Goal: Information Seeking & Learning: Learn about a topic

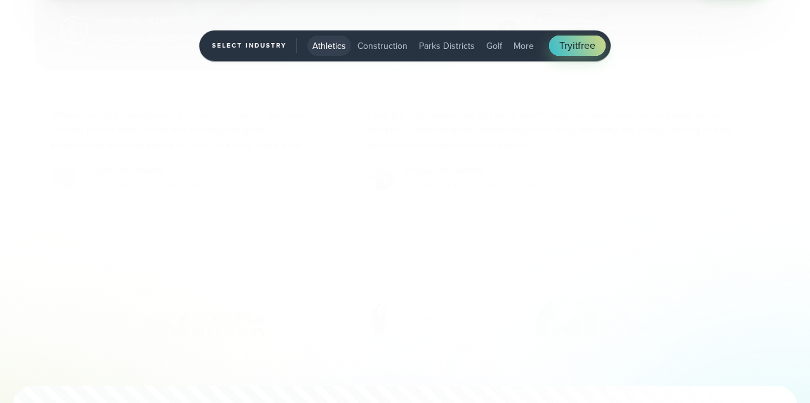
scroll to position [4261, 0]
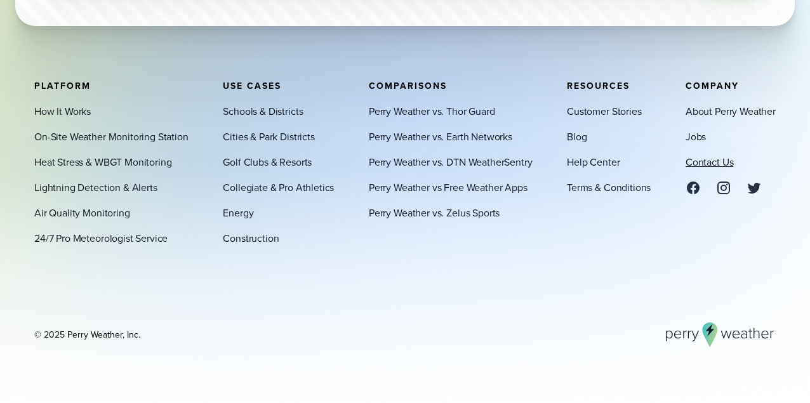
click at [716, 160] on link "Contact Us" at bounding box center [710, 161] width 48 height 15
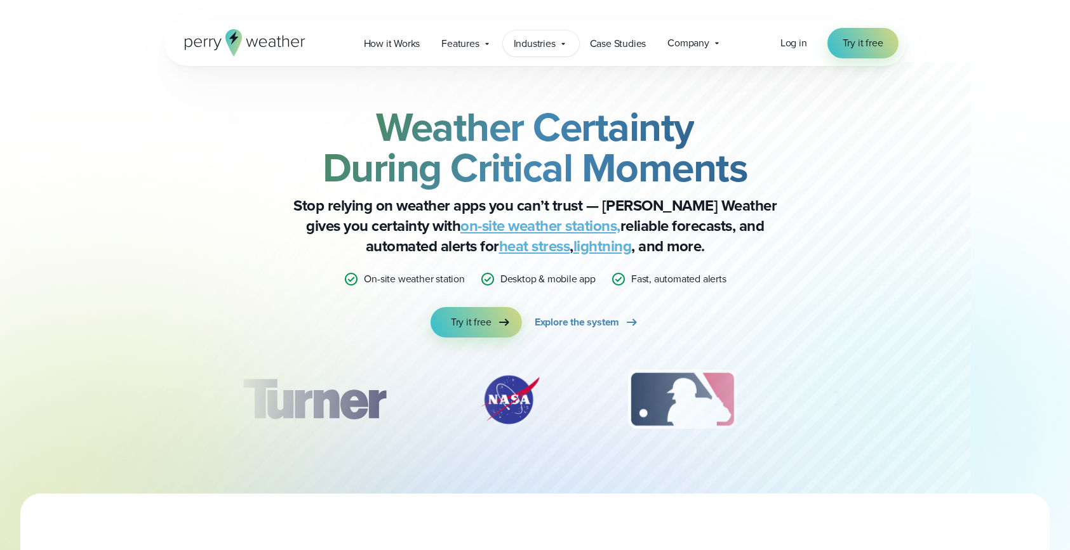
click at [557, 46] on div "Industries Featured Case Study How PGA of America is Prioritizing Golfer Safety…" at bounding box center [541, 43] width 76 height 26
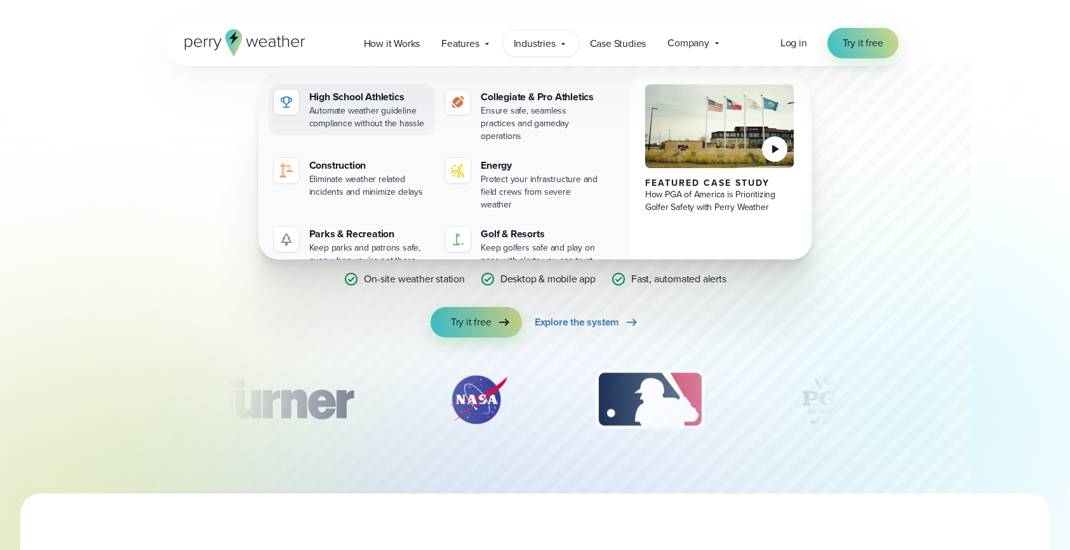
click at [333, 110] on div "Automate weather guideline compliance without the hassle" at bounding box center [369, 117] width 121 height 25
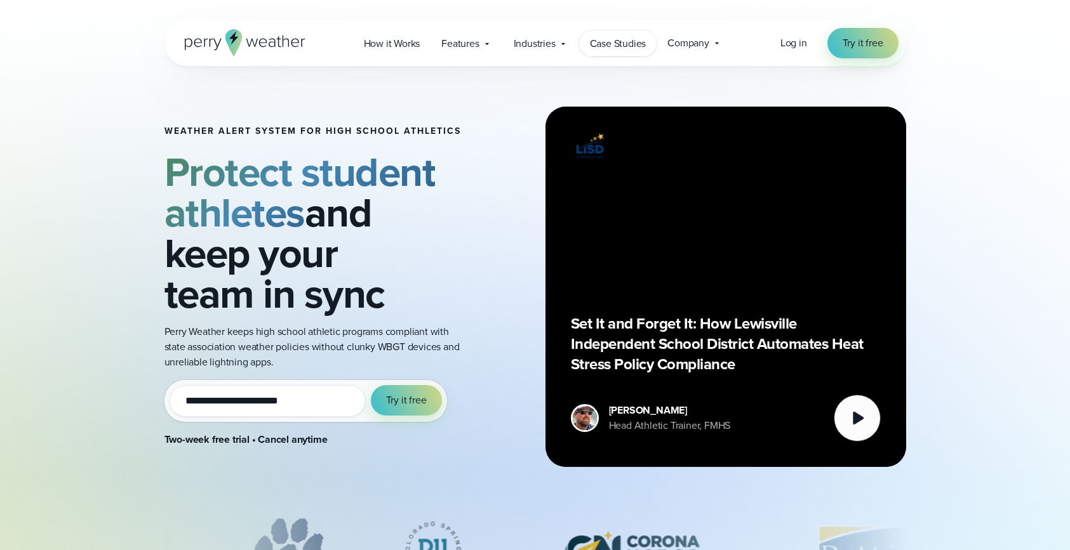
click at [612, 49] on span "Case Studies" at bounding box center [618, 43] width 56 height 15
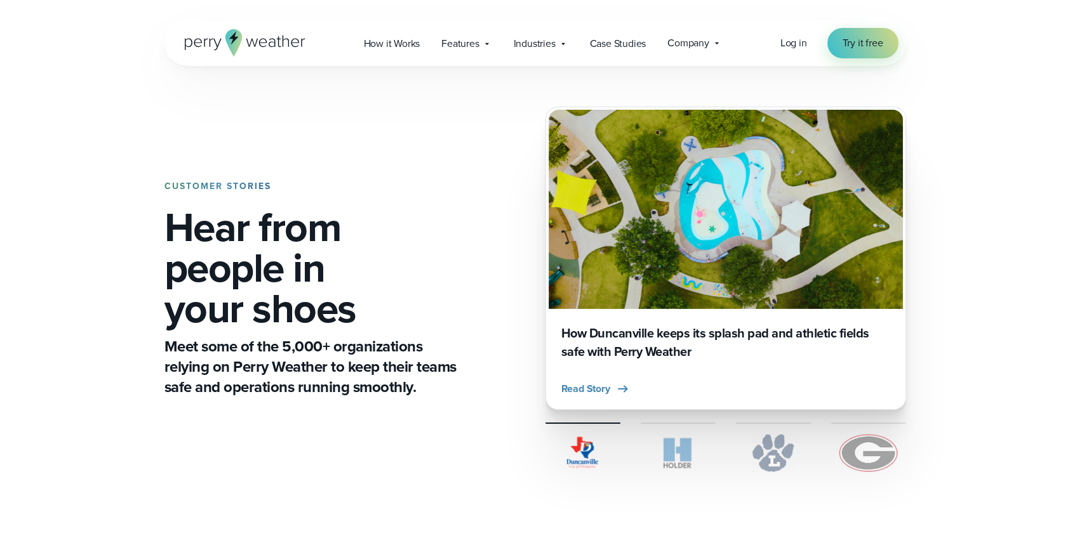
scroll to position [411, 0]
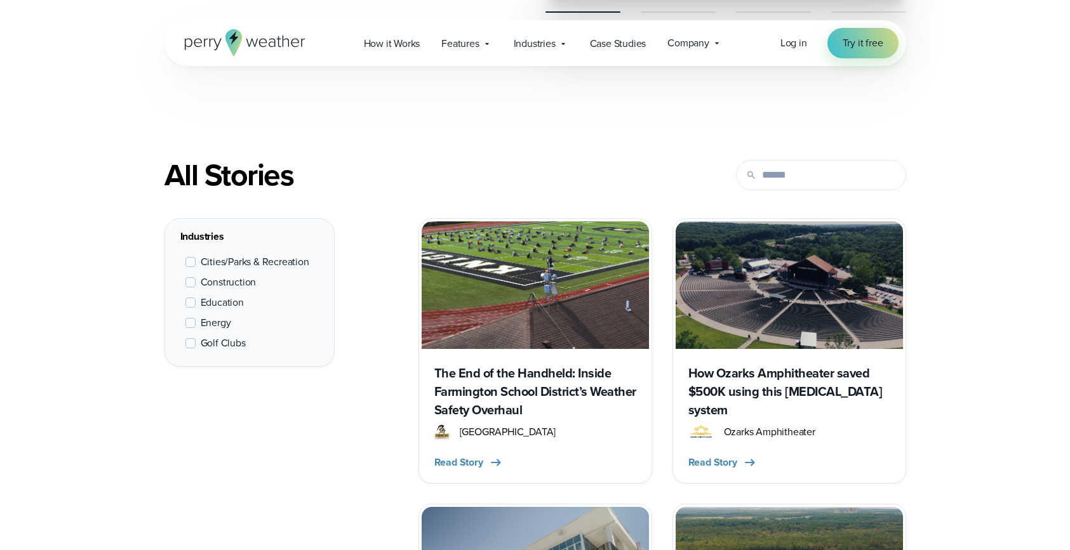
click at [222, 304] on span "Education" at bounding box center [222, 302] width 43 height 15
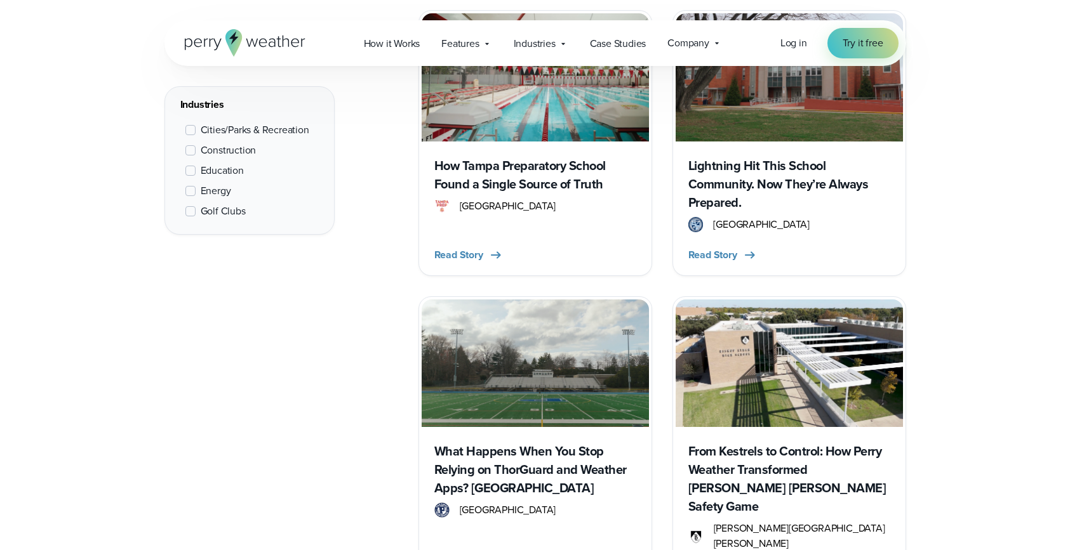
scroll to position [913, 0]
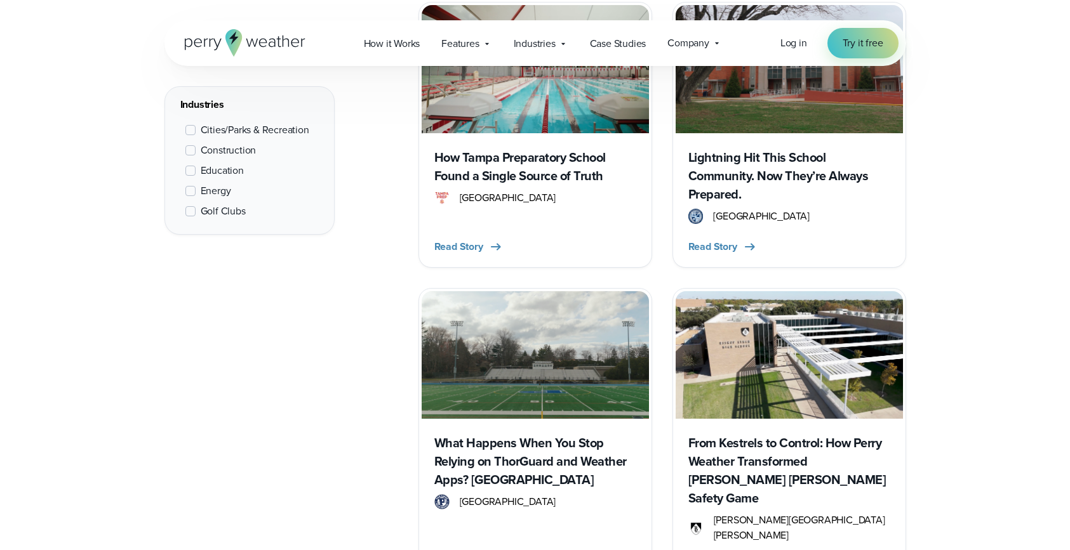
click at [756, 388] on img at bounding box center [788, 355] width 227 height 128
